Goal: Transaction & Acquisition: Purchase product/service

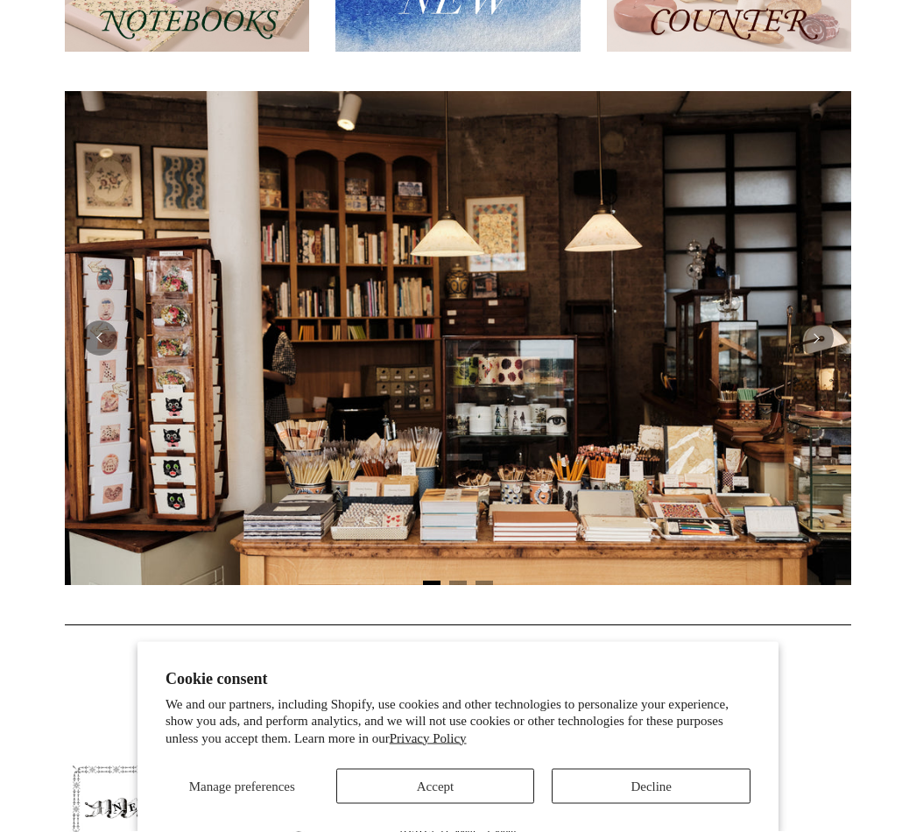
click at [676, 803] on button "Decline" at bounding box center [650, 785] width 199 height 35
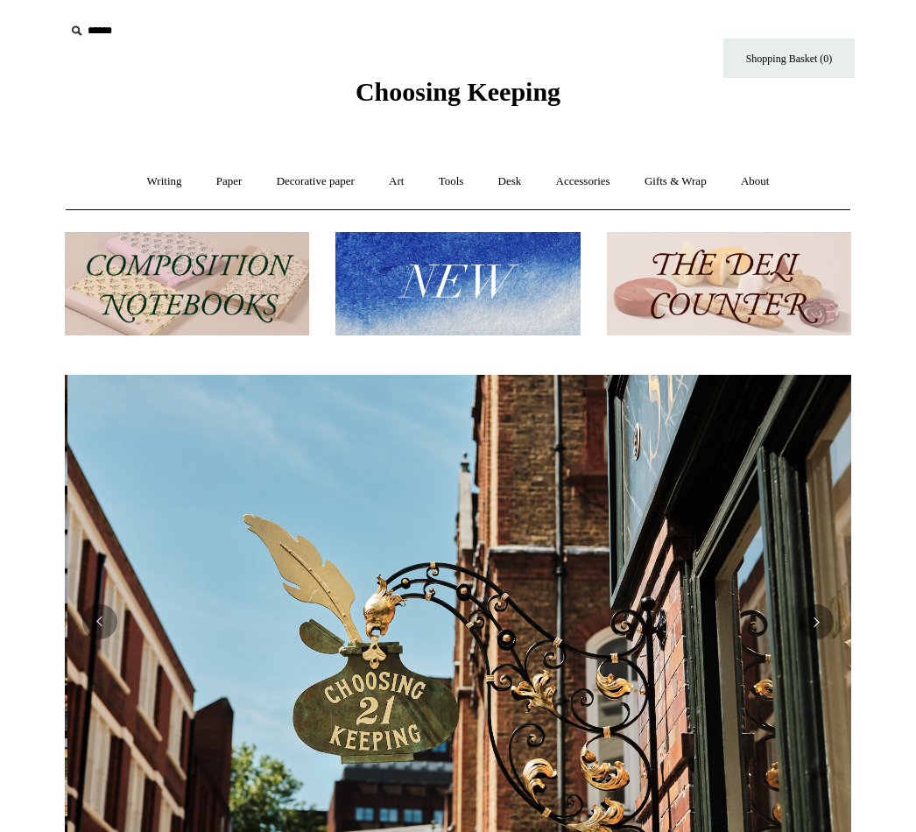
scroll to position [0, 786]
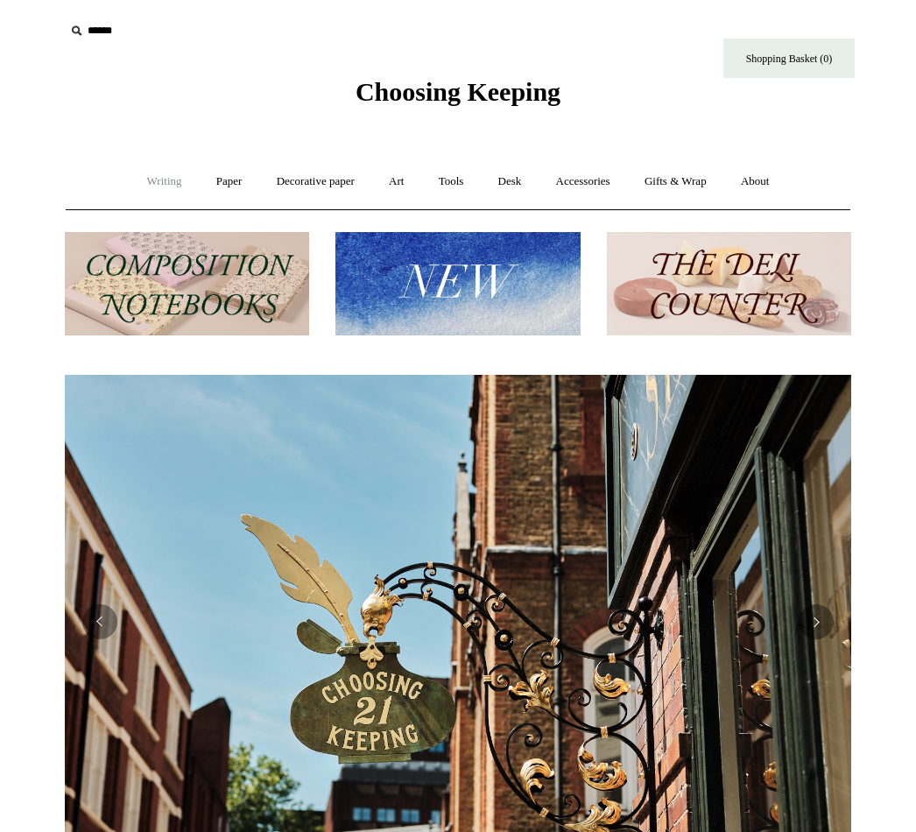
click at [147, 177] on link "Writing +" at bounding box center [164, 181] width 67 height 46
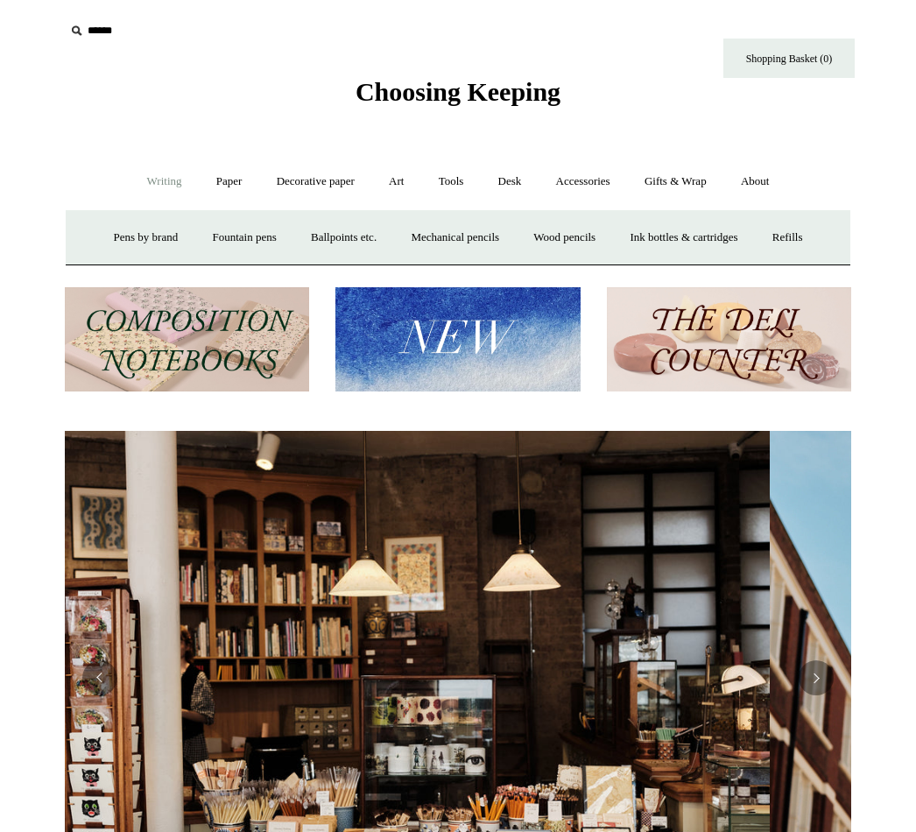
scroll to position [0, 0]
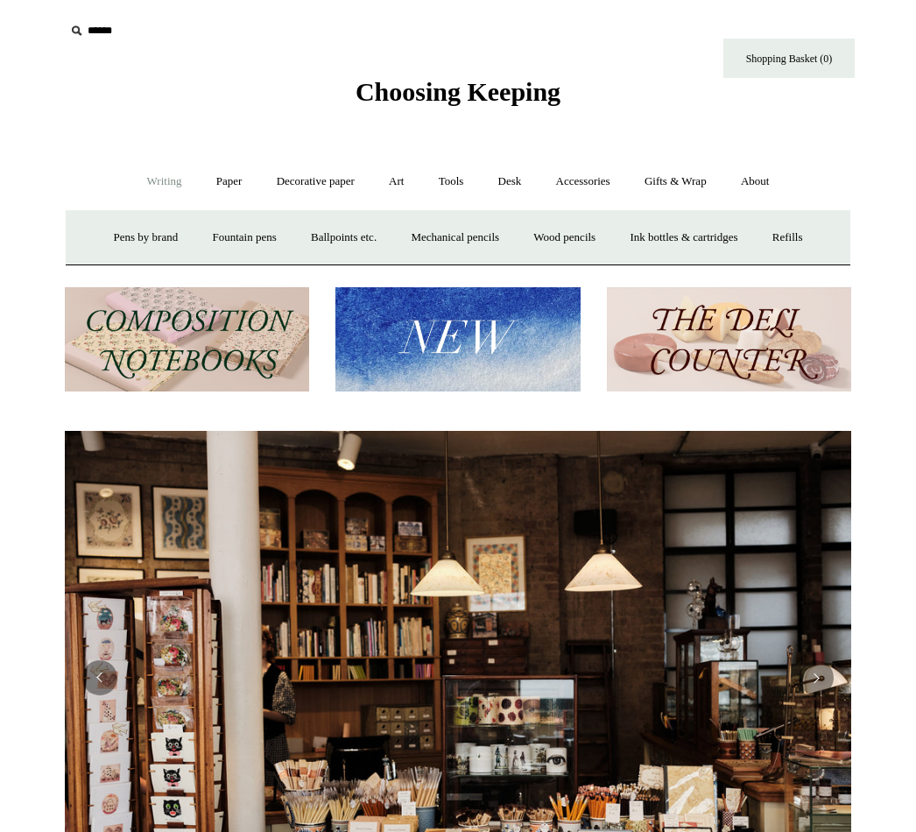
click at [108, 25] on input "text" at bounding box center [172, 31] width 215 height 32
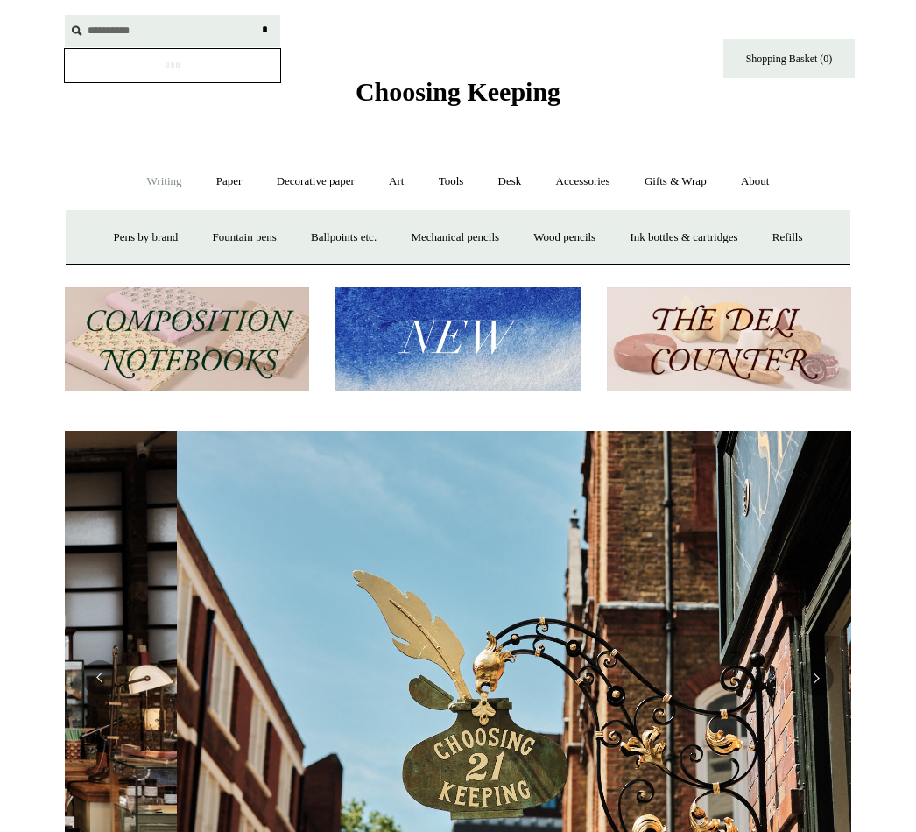
scroll to position [0, 786]
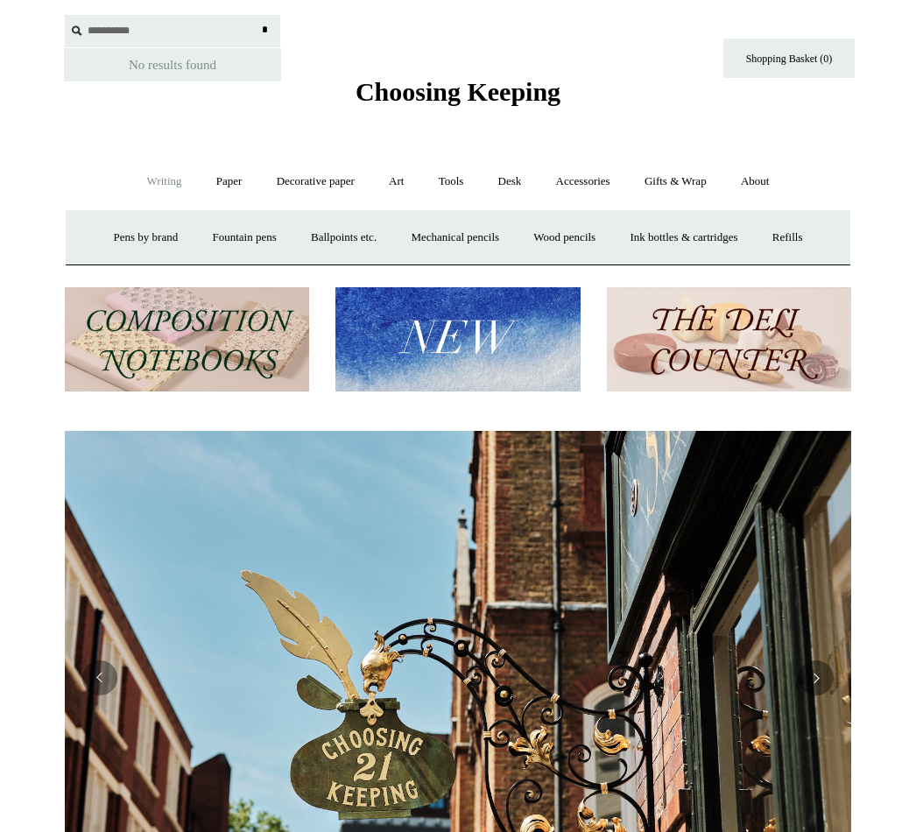
type input "**********"
click at [264, 30] on input "*" at bounding box center [265, 30] width 18 height 31
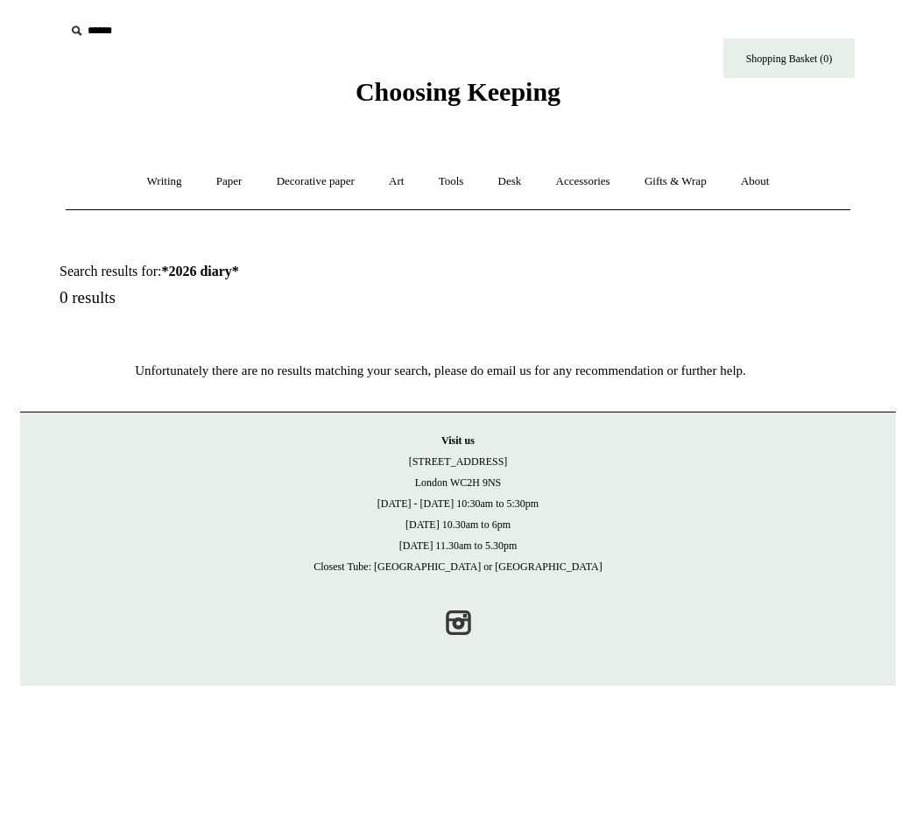
click at [95, 35] on input "text" at bounding box center [172, 31] width 215 height 32
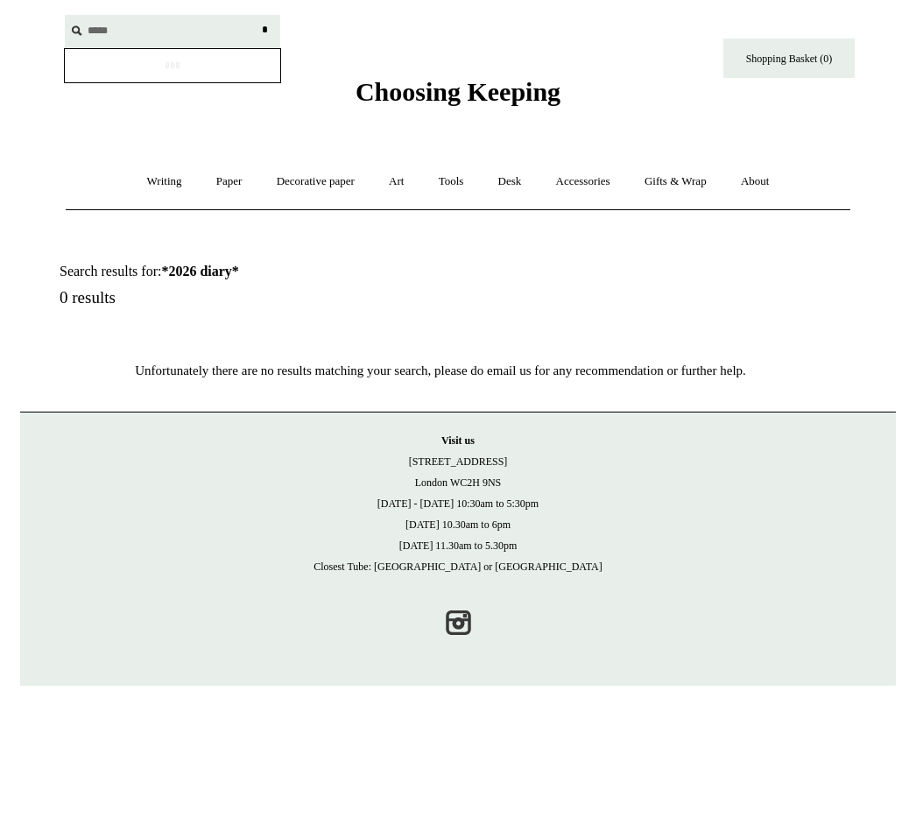
type input "*****"
click at [264, 30] on input "*" at bounding box center [265, 30] width 18 height 31
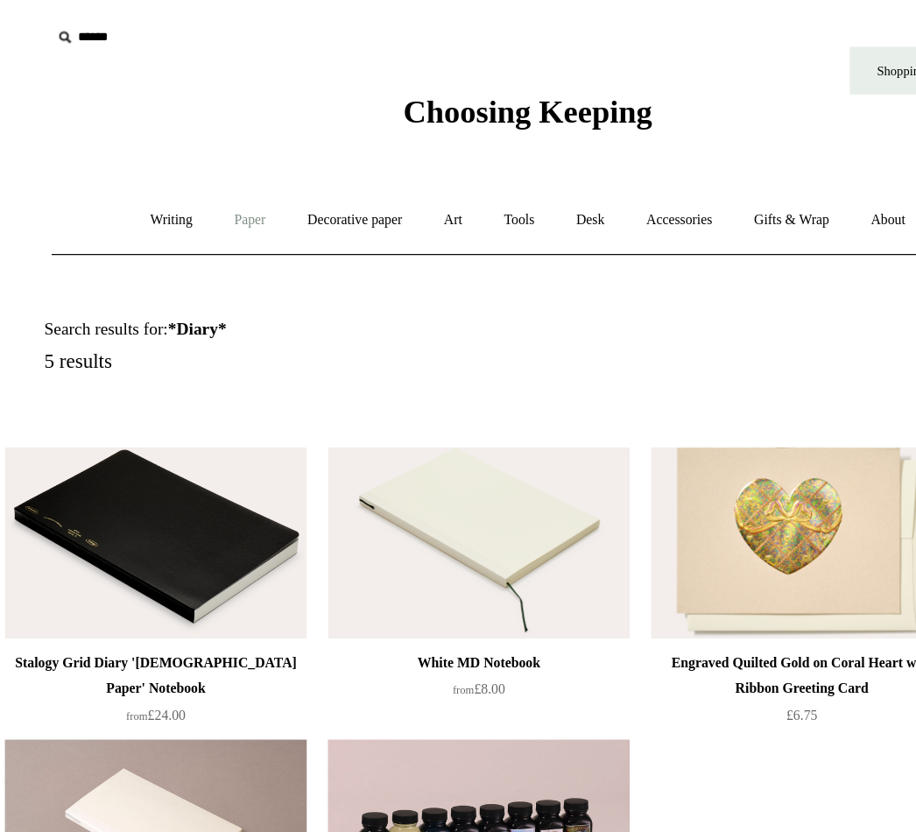
click at [210, 186] on link "Paper +" at bounding box center [229, 181] width 58 height 46
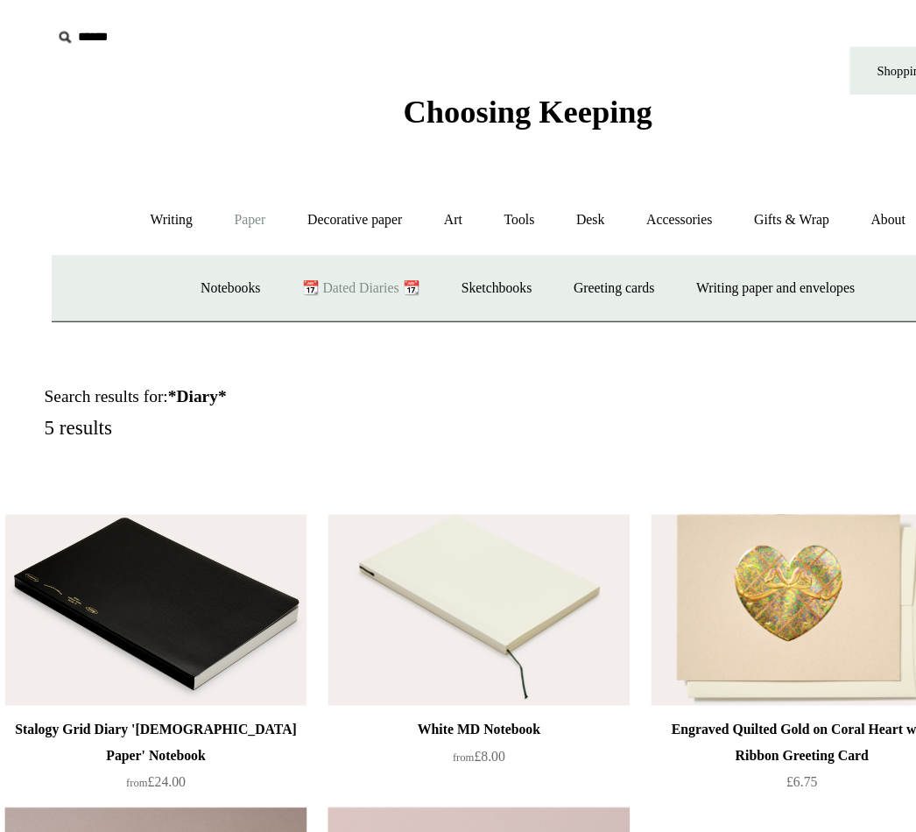
click at [329, 240] on link "📆 Dated Diaries 📆" at bounding box center [320, 237] width 128 height 46
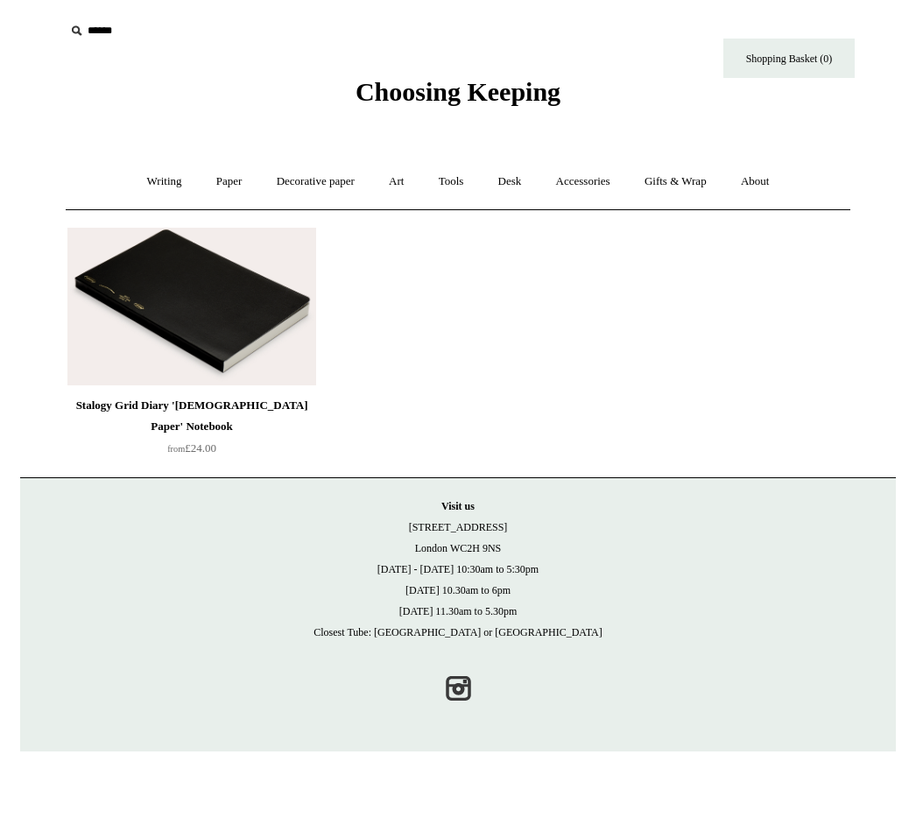
click at [264, 322] on img at bounding box center [191, 307] width 249 height 158
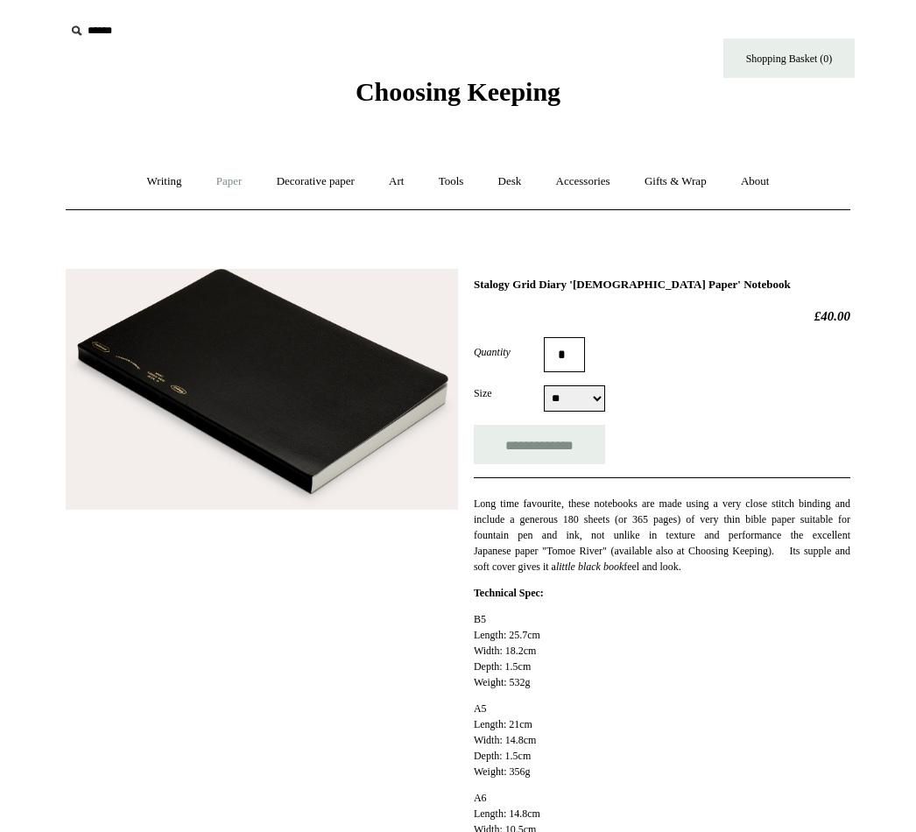
click at [219, 185] on link "Paper +" at bounding box center [229, 181] width 58 height 46
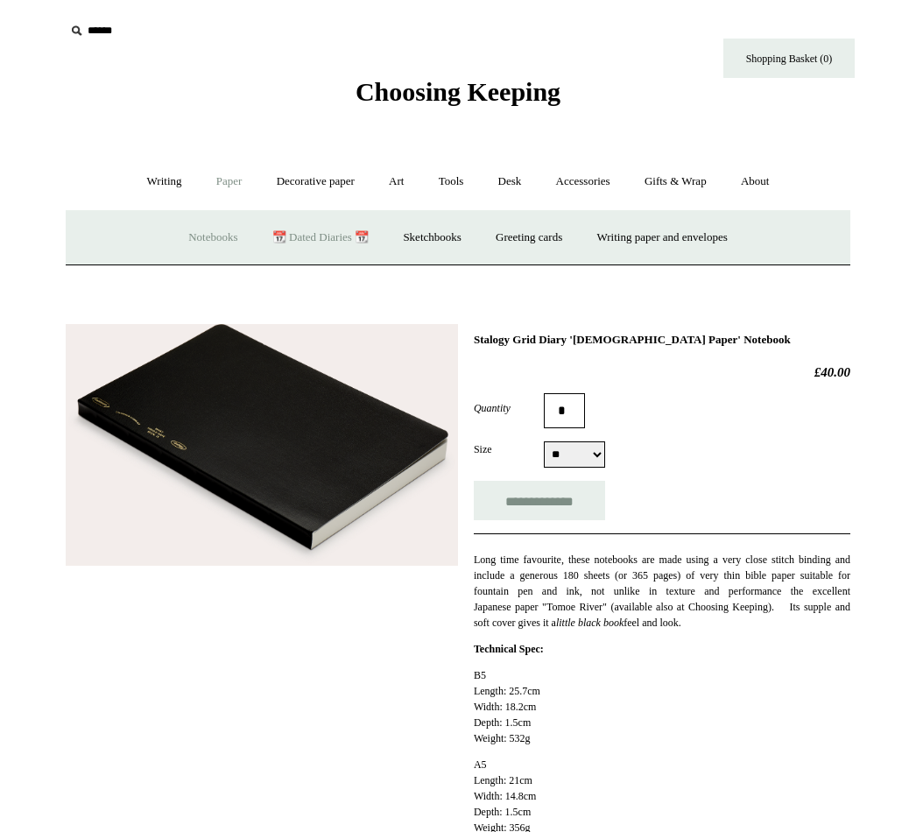
click at [192, 240] on link "Notebooks +" at bounding box center [212, 237] width 81 height 46
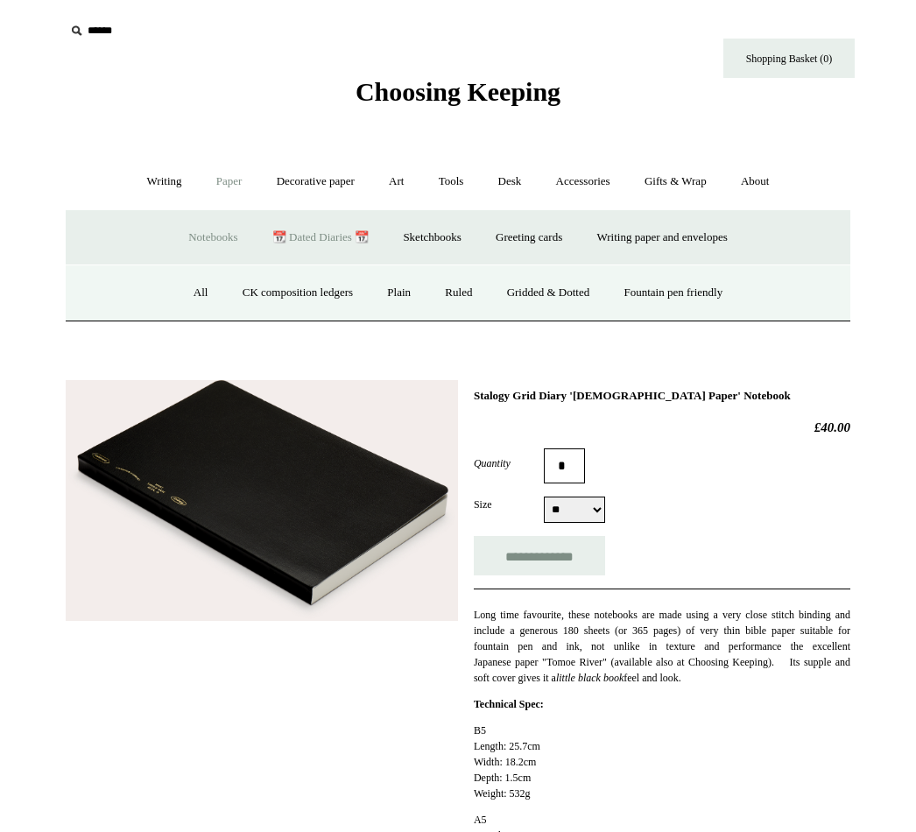
click at [366, 233] on link "📆 Dated Diaries 📆" at bounding box center [320, 237] width 128 height 46
